Goal: Information Seeking & Learning: Learn about a topic

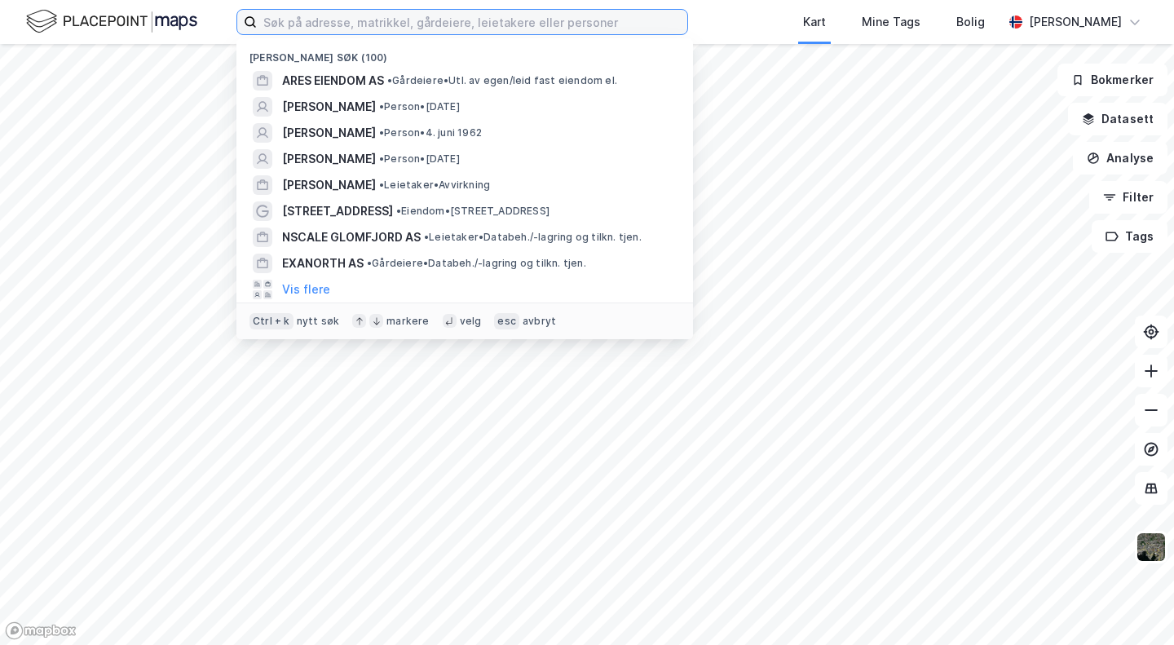
click at [325, 24] on input at bounding box center [472, 22] width 430 height 24
type input "s"
click at [360, 129] on span "[PERSON_NAME]" at bounding box center [329, 133] width 94 height 20
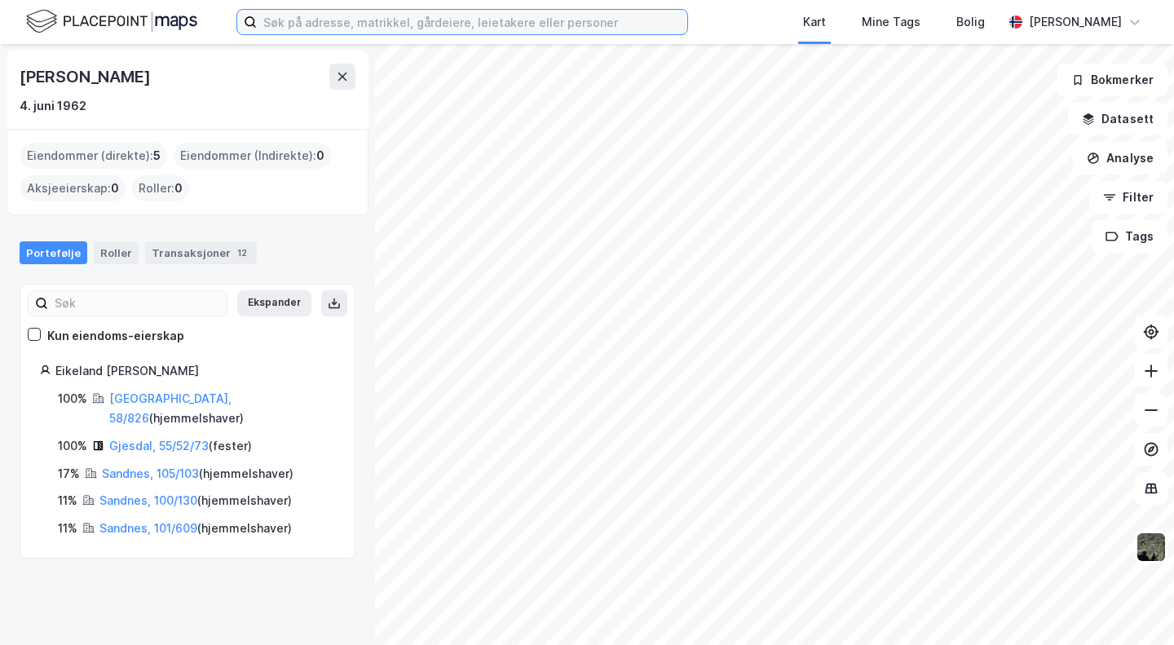
click at [368, 10] on input at bounding box center [472, 22] width 430 height 24
click at [149, 28] on img at bounding box center [111, 21] width 171 height 29
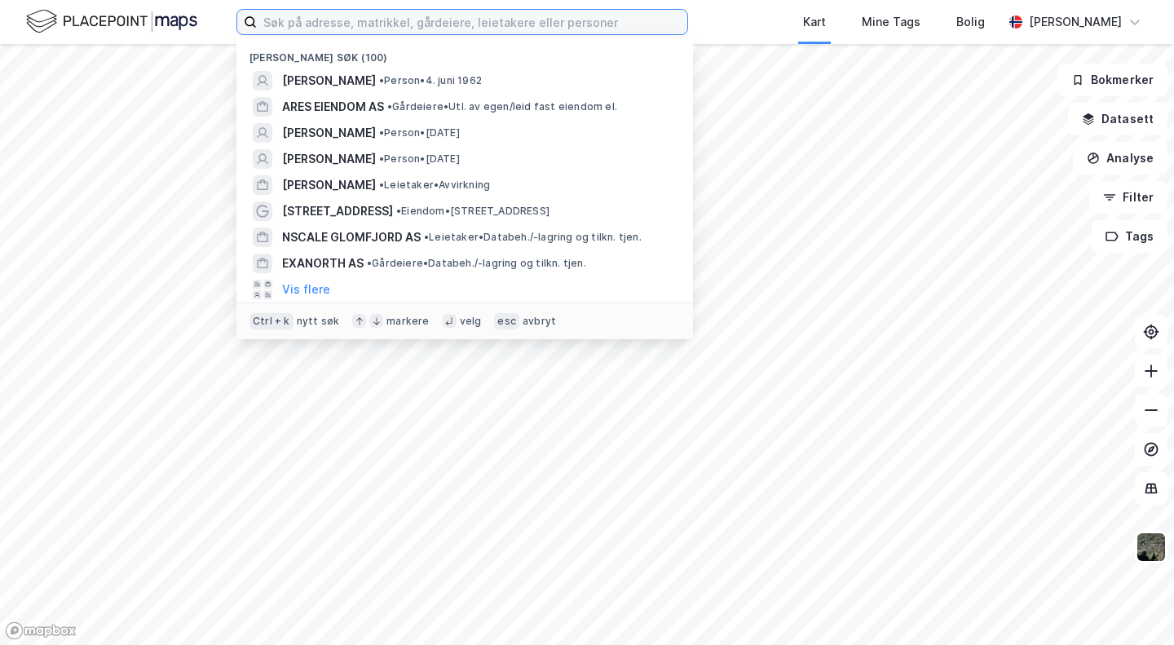
click at [302, 22] on input at bounding box center [472, 22] width 430 height 24
type input "[PERSON_NAME]"
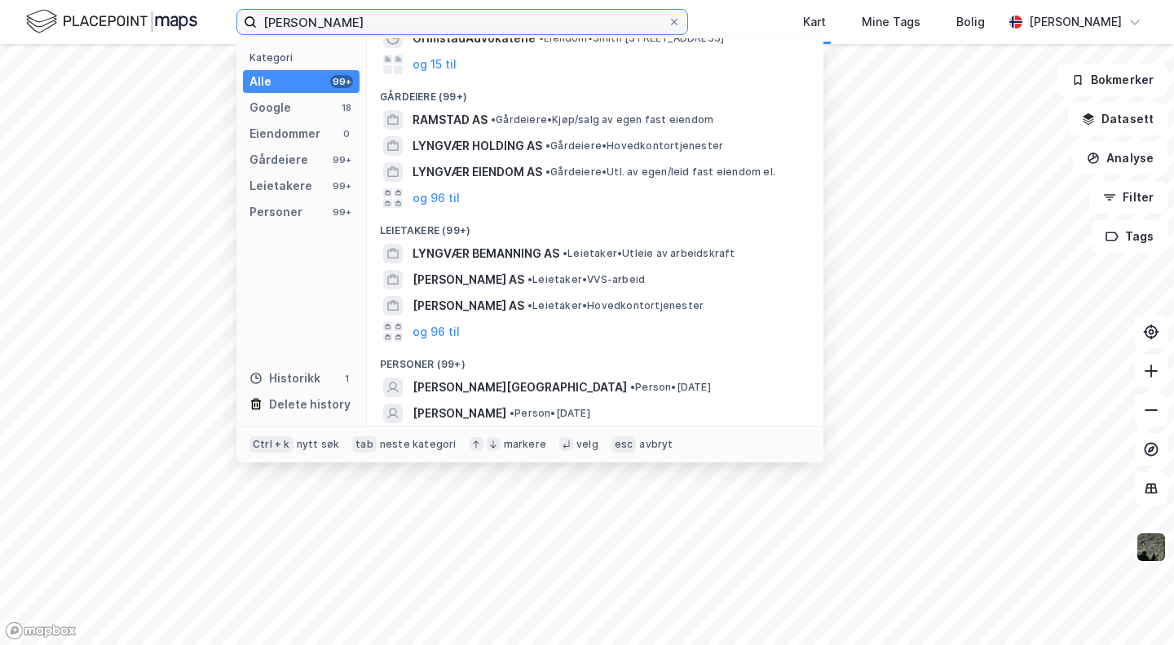
scroll to position [163, 0]
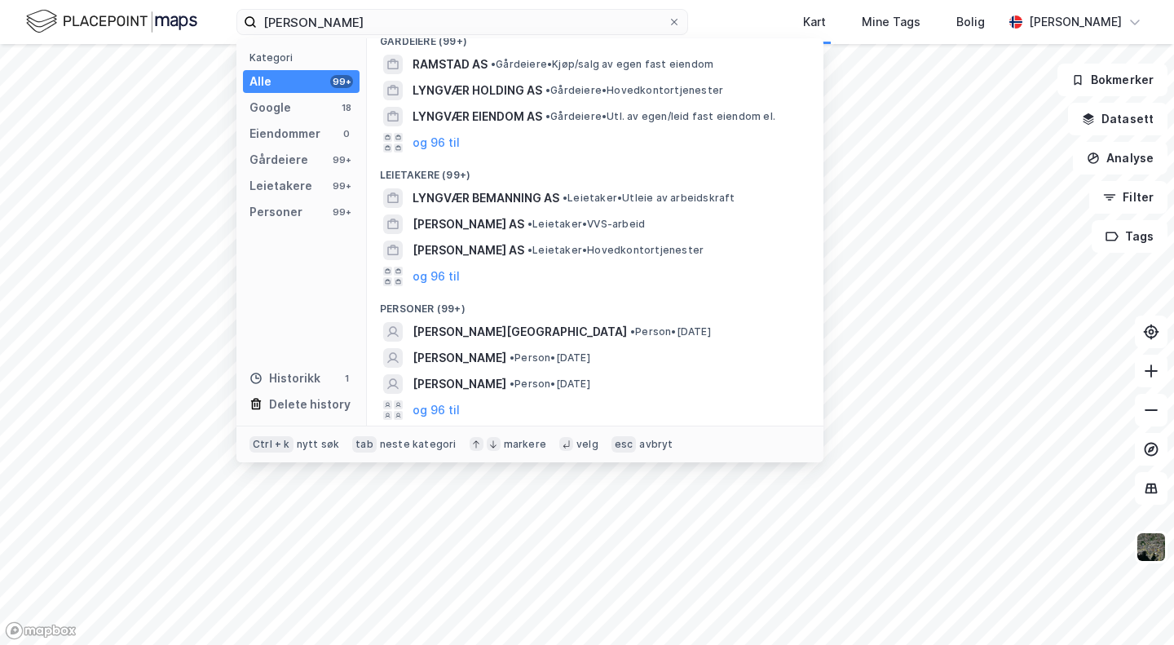
click at [496, 325] on span "[PERSON_NAME][GEOGRAPHIC_DATA]" at bounding box center [520, 332] width 214 height 20
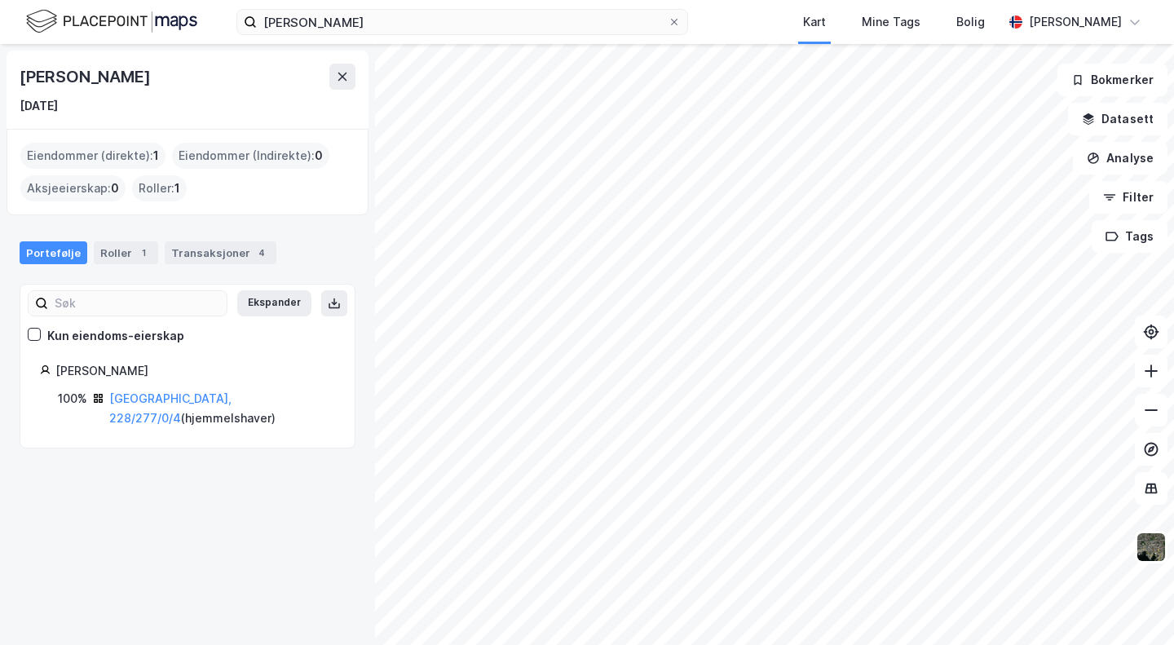
click at [150, 397] on link "[GEOGRAPHIC_DATA], 228/277/0/4" at bounding box center [170, 407] width 122 height 33
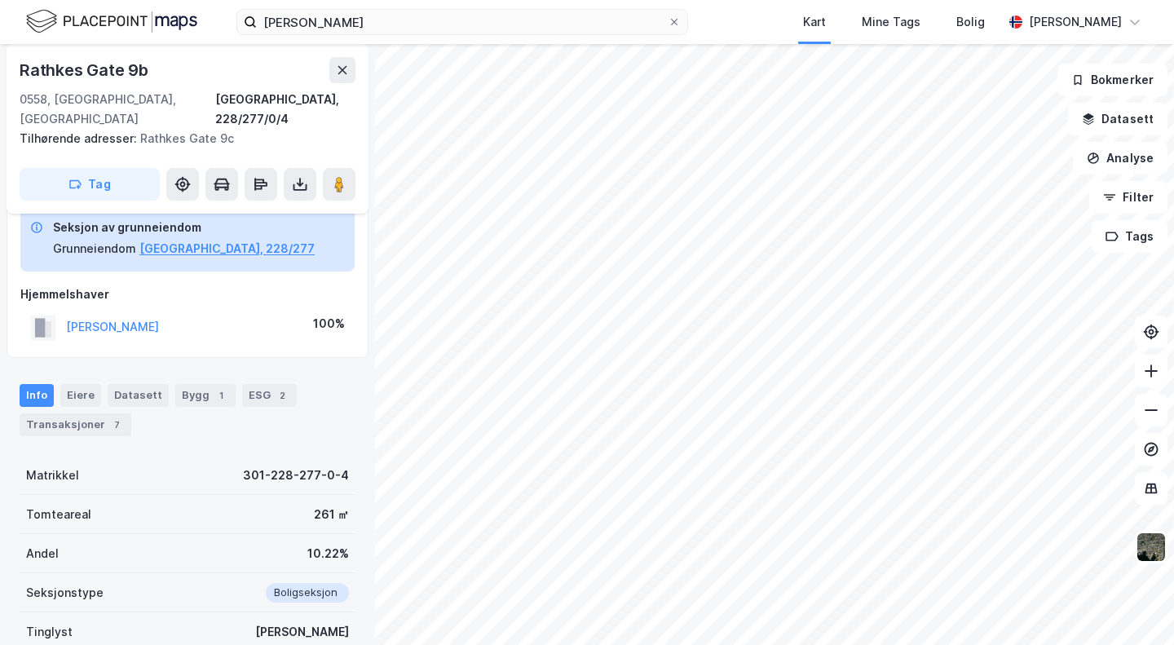
click at [103, 413] on div "Transaksjoner 7" at bounding box center [76, 424] width 112 height 23
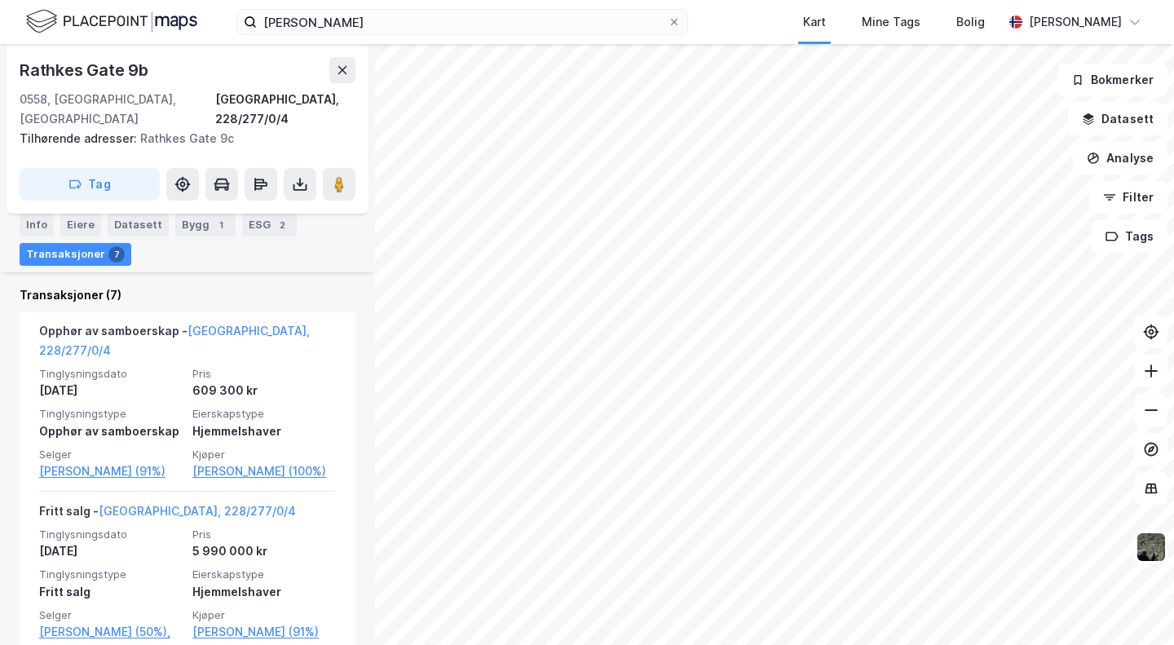
scroll to position [504, 0]
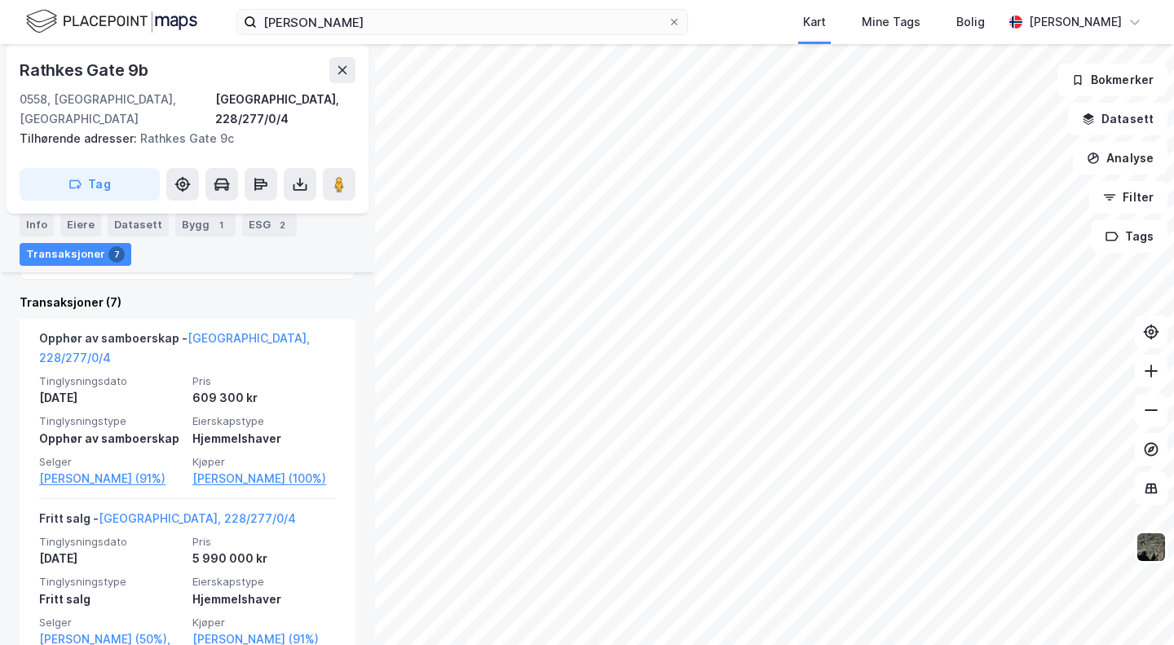
click at [164, 511] on link "[GEOGRAPHIC_DATA], 228/277/0/4" at bounding box center [197, 518] width 197 height 14
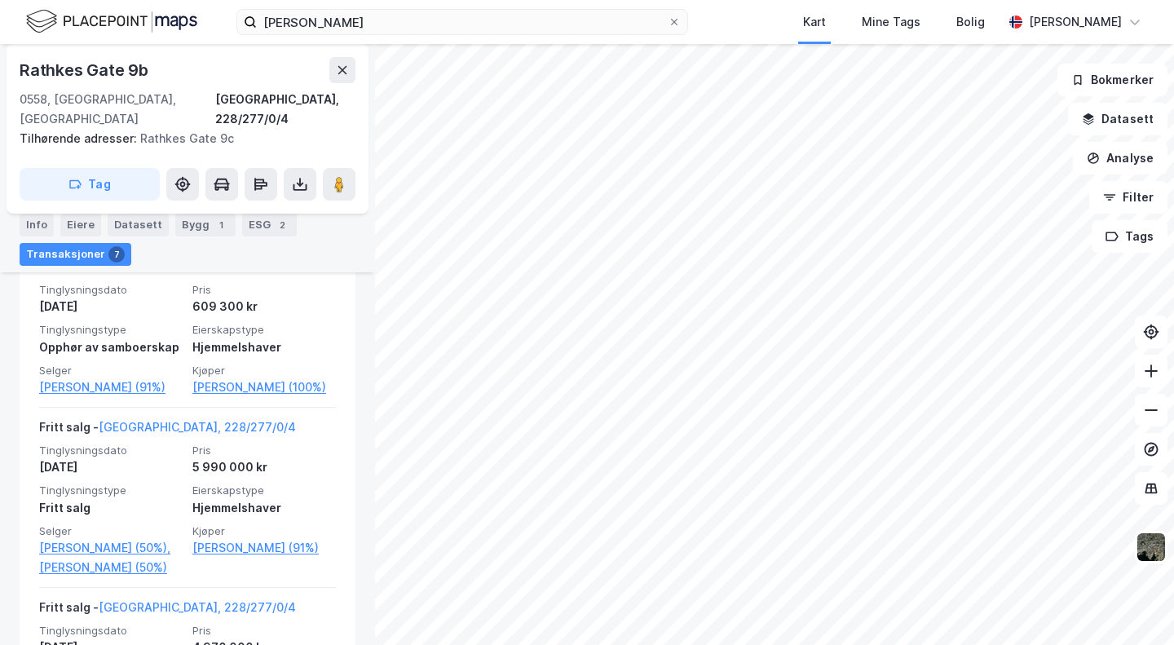
scroll to position [585, 0]
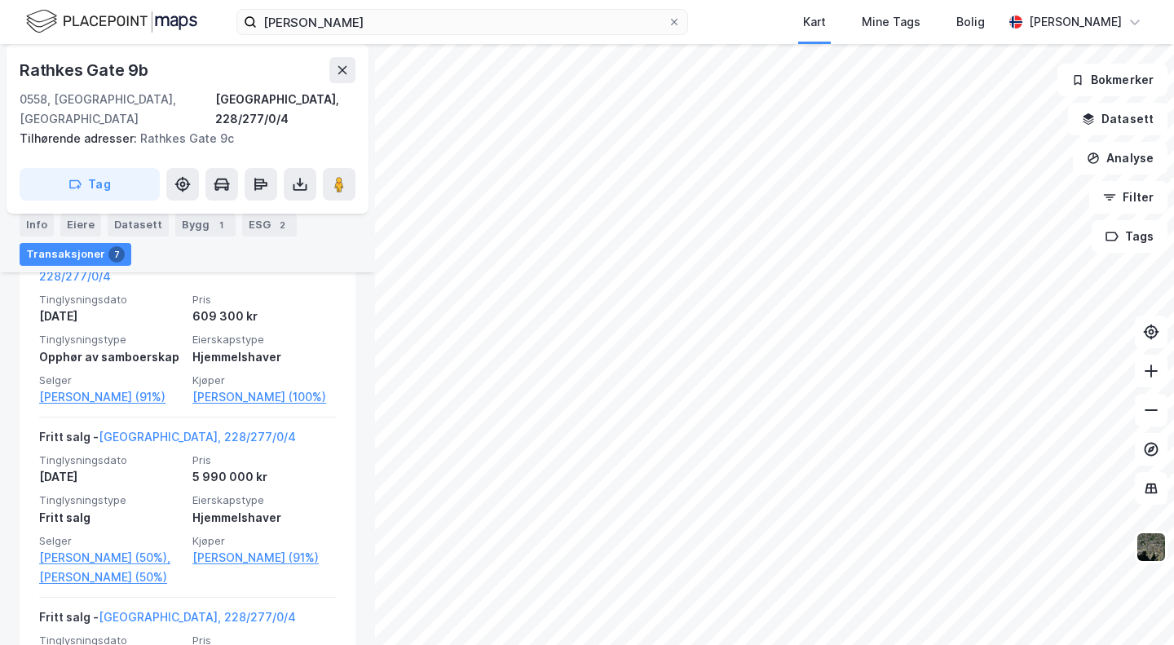
click at [182, 214] on div "Bygg 1" at bounding box center [205, 225] width 60 height 23
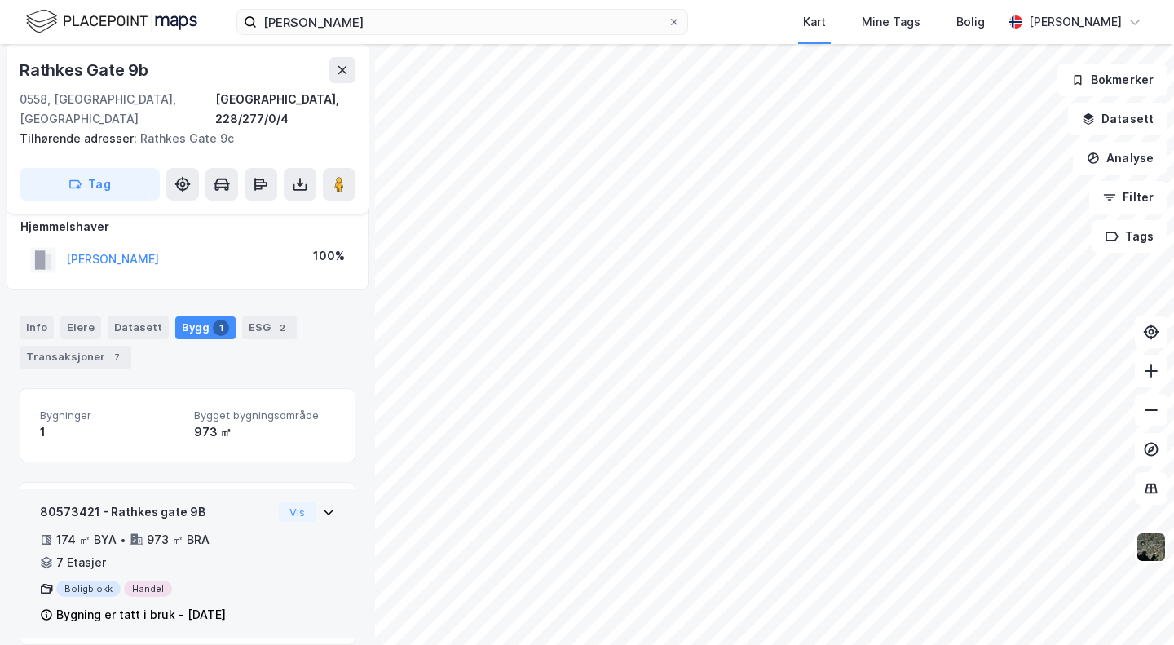
click at [322, 505] on icon at bounding box center [328, 511] width 13 height 13
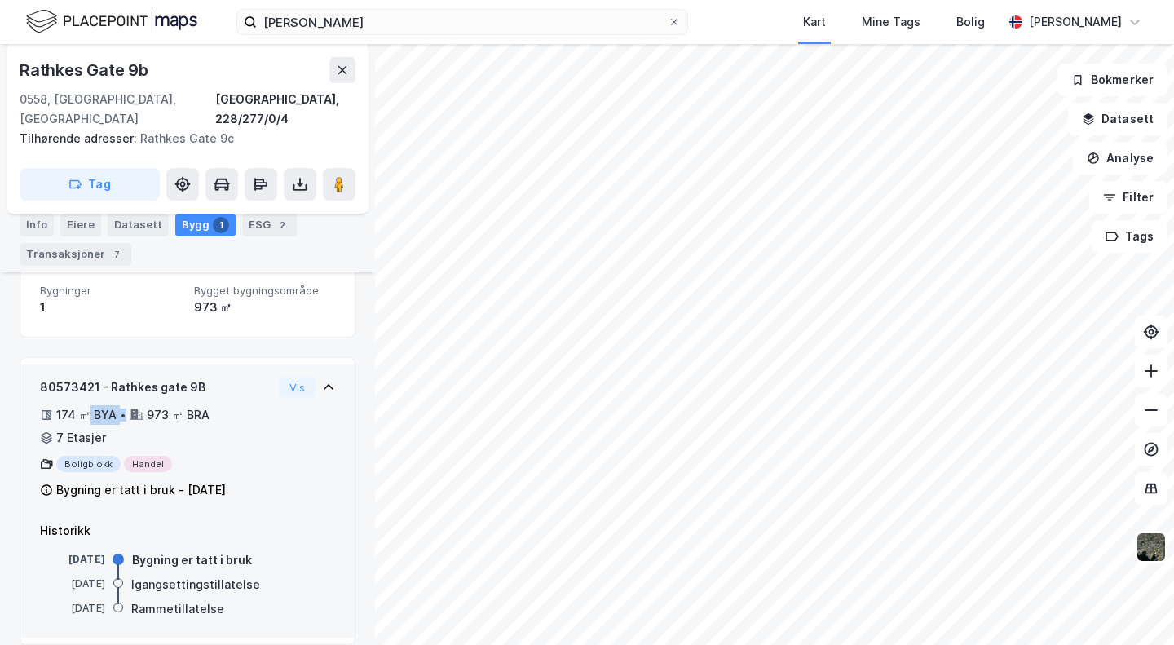
drag, startPoint x: 90, startPoint y: 391, endPoint x: 122, endPoint y: 389, distance: 31.9
click at [122, 405] on div "174 ㎡ BYA •" at bounding box center [83, 415] width 86 height 20
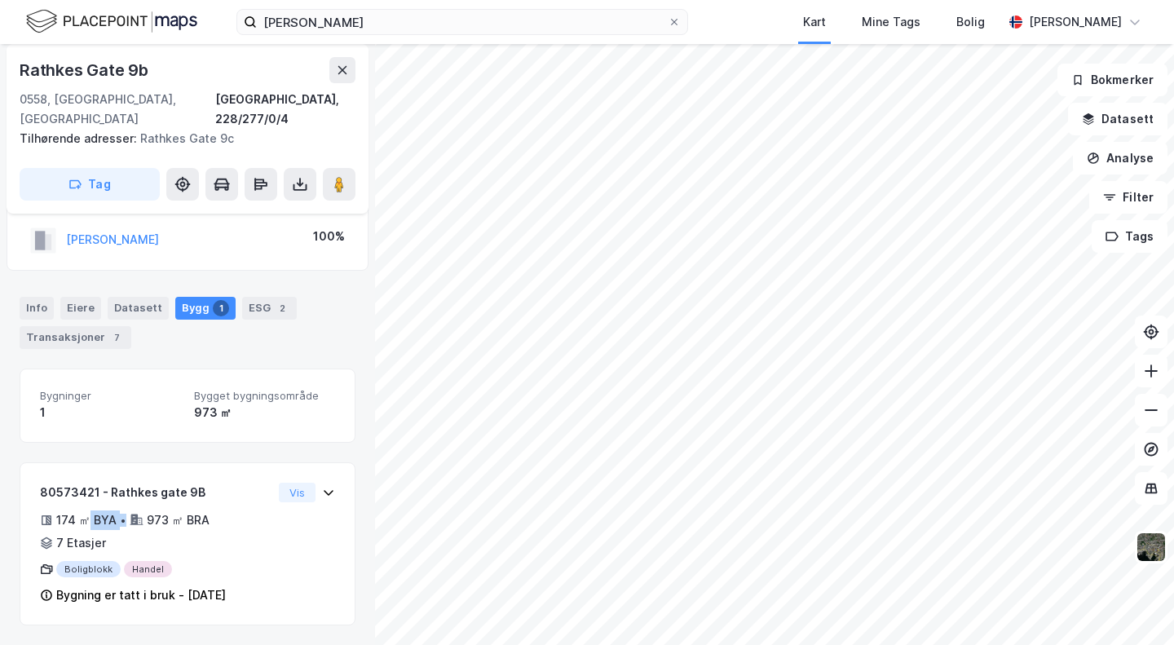
scroll to position [149, 0]
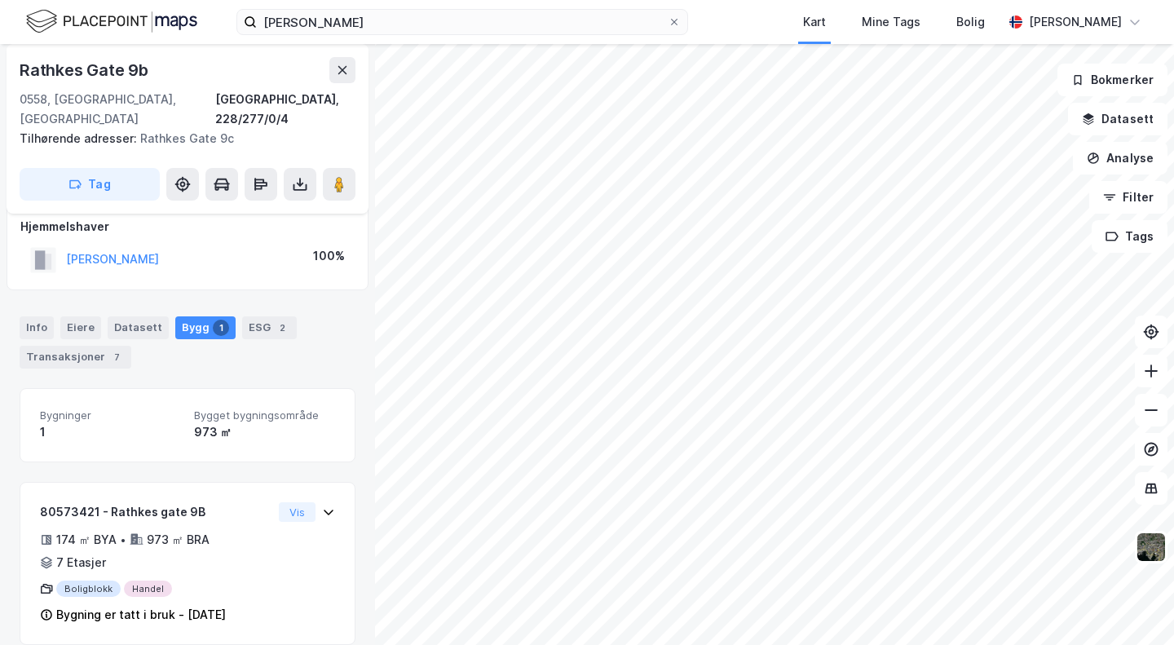
click at [108, 388] on div "Bygninger 1 Bygget bygningsområde 973 ㎡" at bounding box center [188, 425] width 336 height 74
click at [44, 297] on div "Info Eiere Datasett Bygg 1 ESG 2 Transaksjoner 7" at bounding box center [187, 336] width 375 height 78
click at [43, 316] on div "Info" at bounding box center [37, 327] width 34 height 23
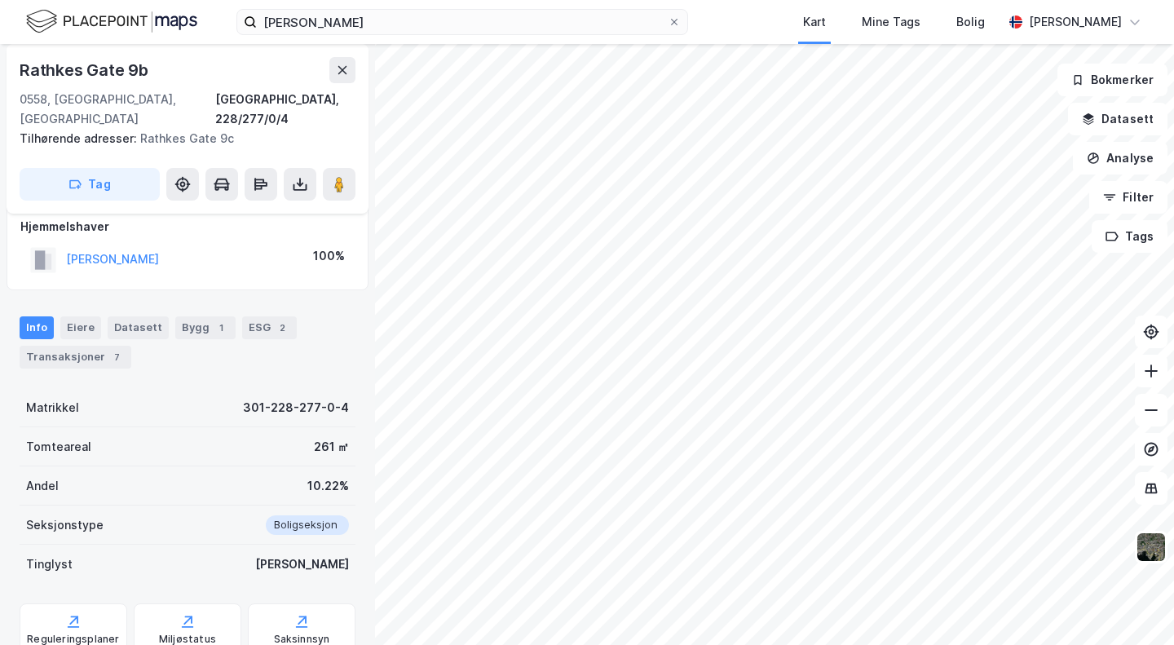
scroll to position [192, 0]
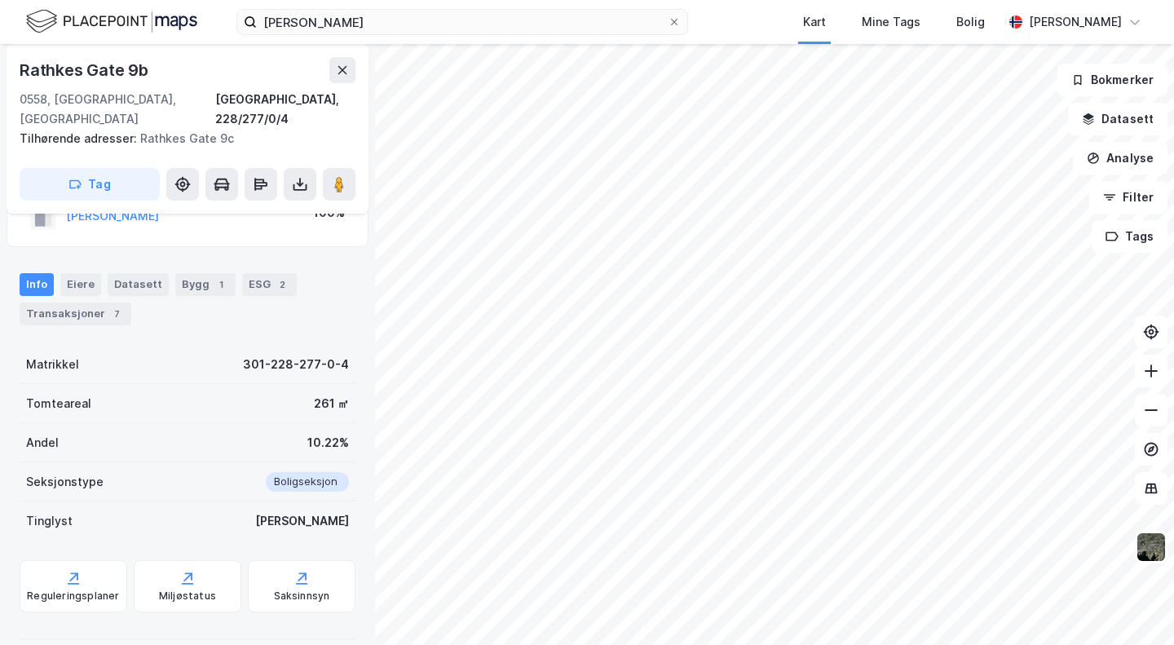
click at [64, 302] on div "Transaksjoner 7" at bounding box center [76, 313] width 112 height 23
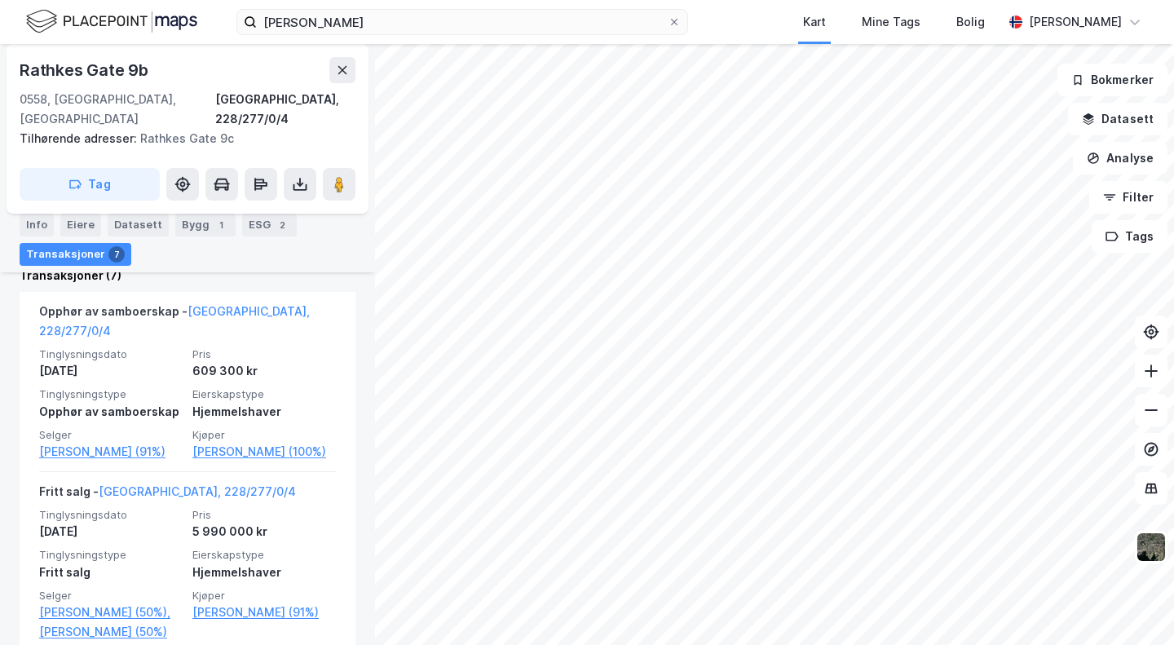
scroll to position [504, 0]
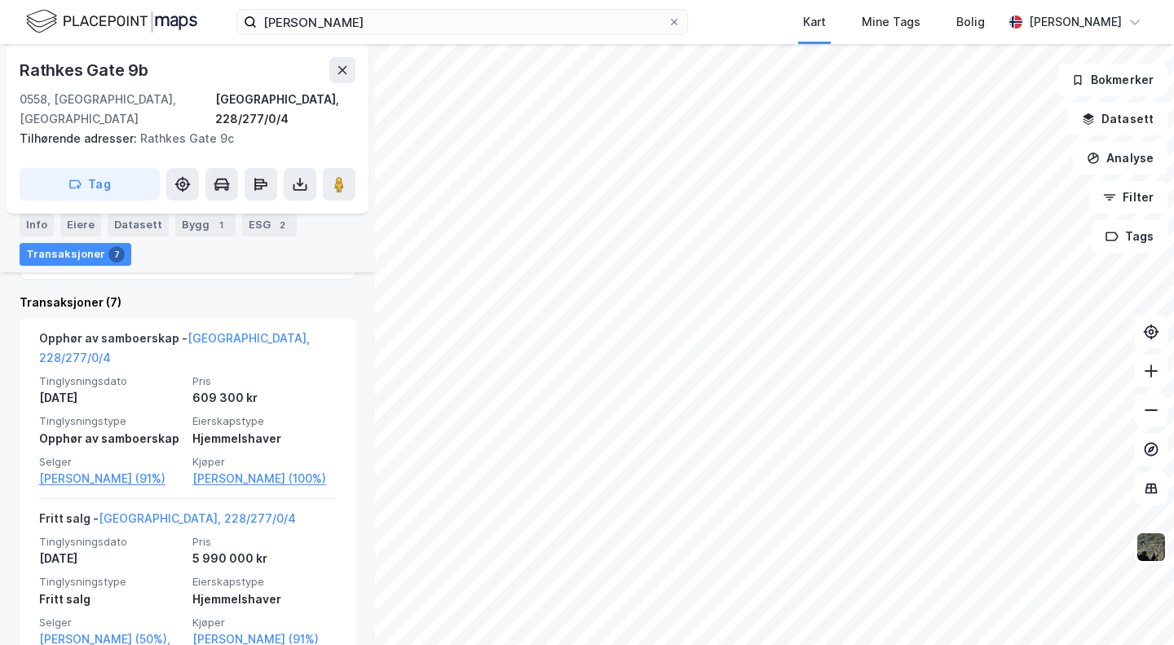
click at [234, 469] on link "[PERSON_NAME] (100%)" at bounding box center [263, 479] width 143 height 20
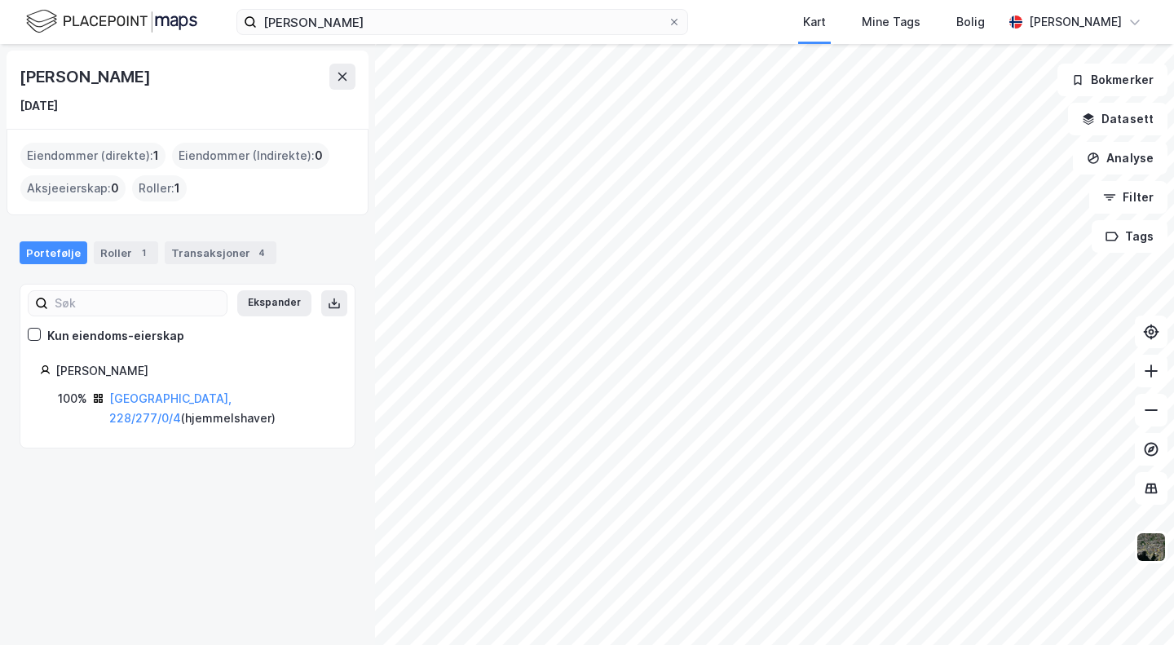
drag, startPoint x: 199, startPoint y: 262, endPoint x: 215, endPoint y: 250, distance: 19.9
click at [200, 262] on div "Transaksjoner 4" at bounding box center [221, 252] width 112 height 23
